Goal: Complete application form

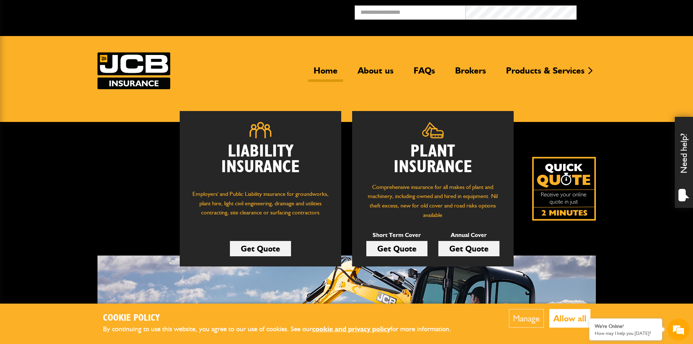
click at [407, 250] on link "Get Quote" at bounding box center [396, 248] width 61 height 15
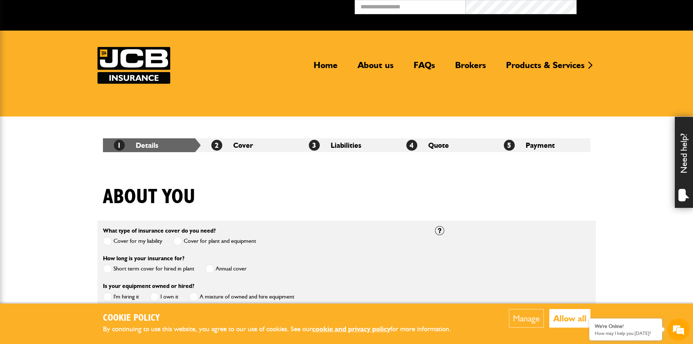
scroll to position [36, 0]
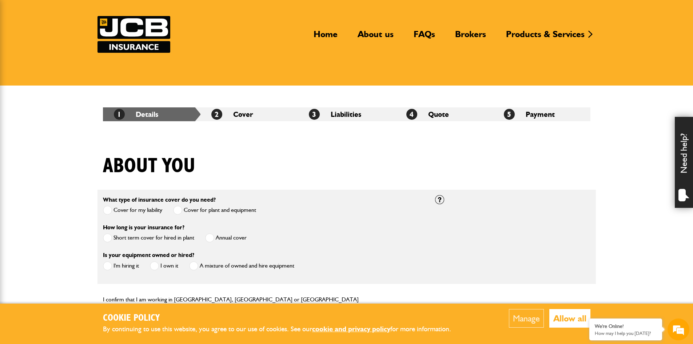
click at [108, 239] on span at bounding box center [107, 237] width 9 height 9
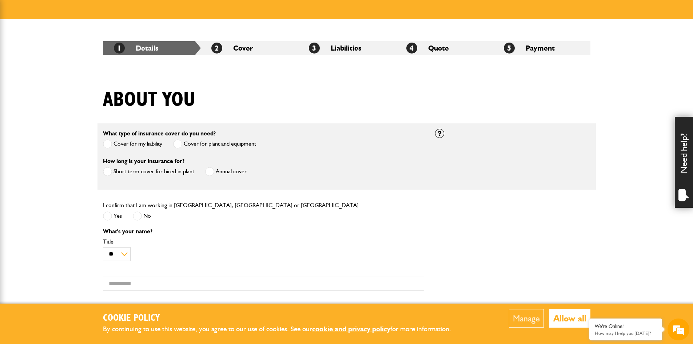
scroll to position [109, 0]
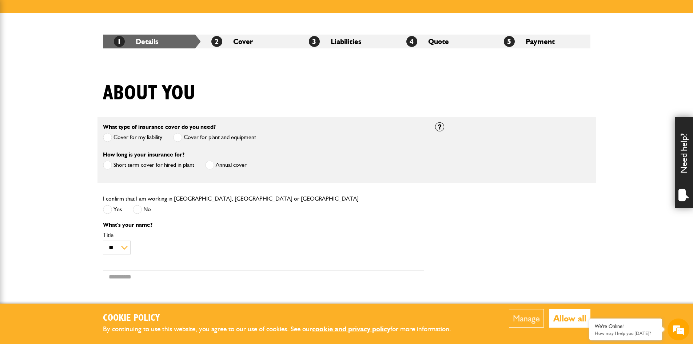
click at [104, 210] on span at bounding box center [107, 209] width 9 height 9
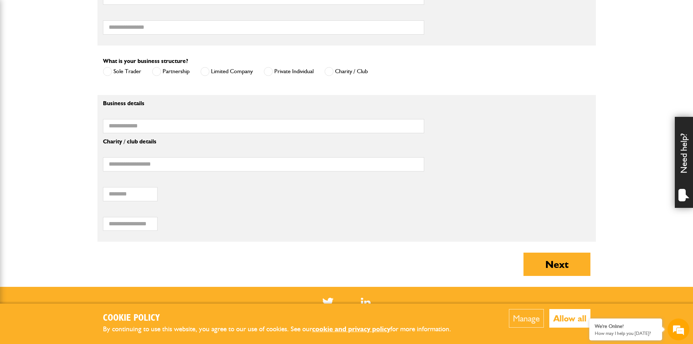
scroll to position [0, 0]
click at [271, 74] on span at bounding box center [268, 71] width 9 height 9
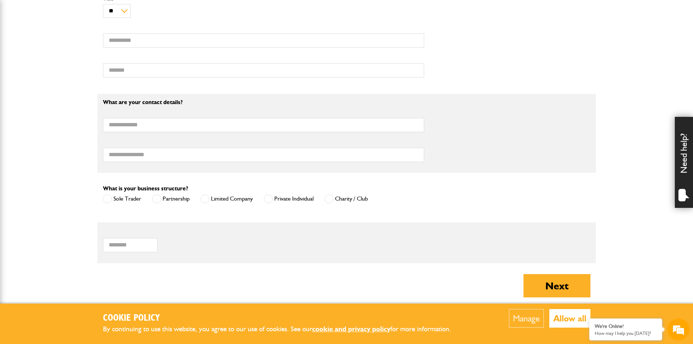
scroll to position [328, 0]
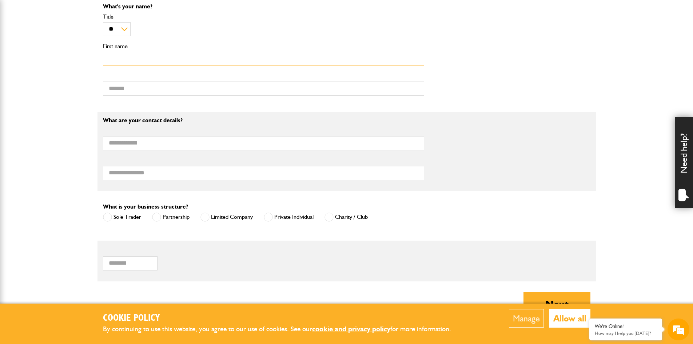
click at [142, 61] on input "First name" at bounding box center [263, 59] width 321 height 14
type input "*"
click at [125, 92] on input "Surname" at bounding box center [263, 89] width 321 height 14
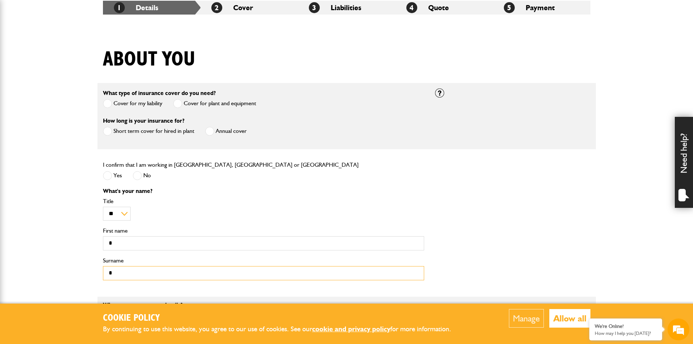
scroll to position [146, 0]
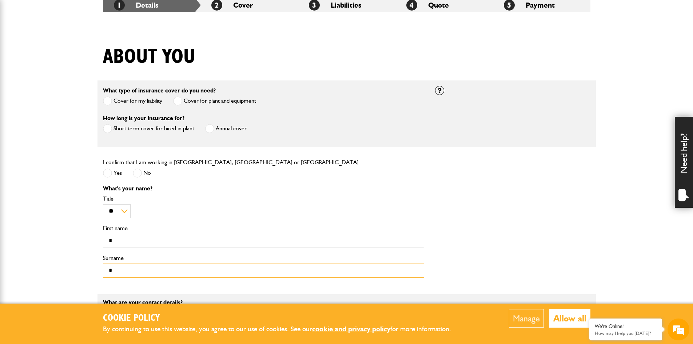
type input "*"
click at [119, 243] on input "*" at bounding box center [263, 241] width 321 height 14
click at [127, 274] on input "*" at bounding box center [263, 270] width 321 height 14
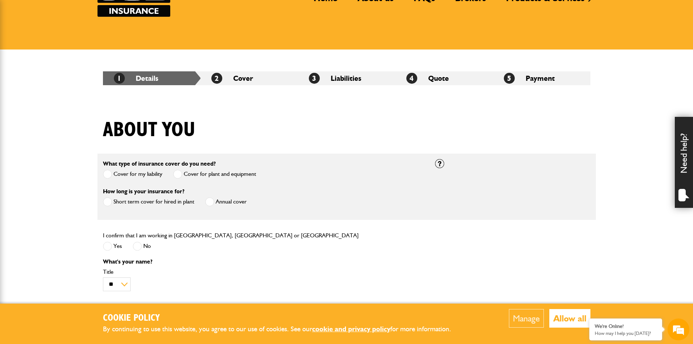
scroll to position [0, 0]
